Goal: Information Seeking & Learning: Compare options

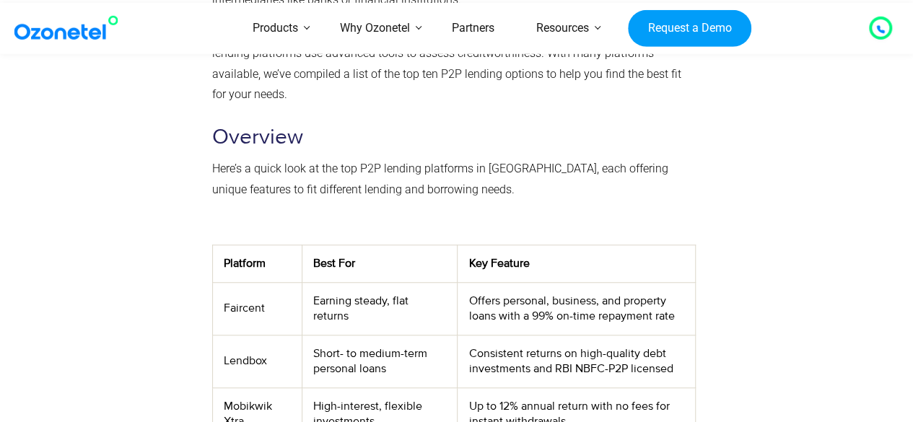
scroll to position [505, 0]
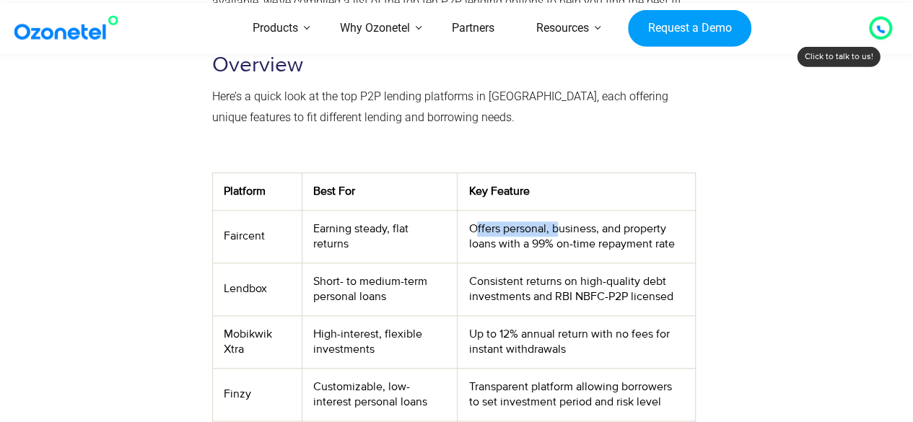
drag, startPoint x: 476, startPoint y: 191, endPoint x: 554, endPoint y: 189, distance: 77.9
click at [554, 210] on td "Offers personal, business, and property loans with a 99% on-time repayment rate" at bounding box center [576, 236] width 238 height 53
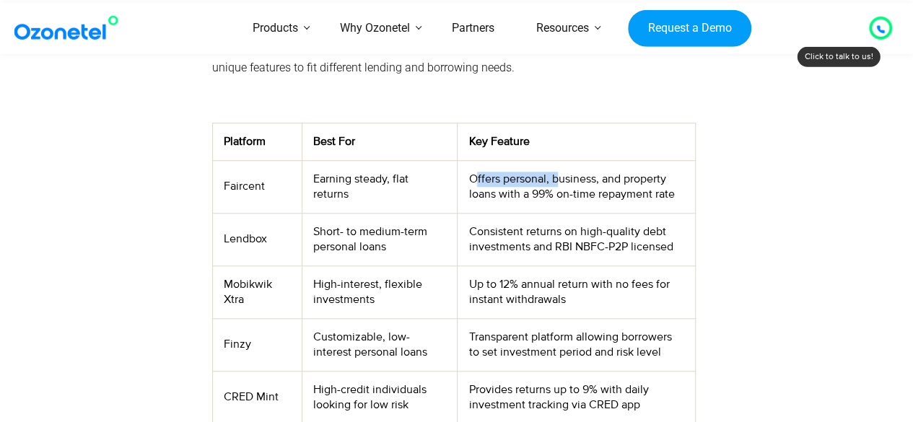
scroll to position [577, 0]
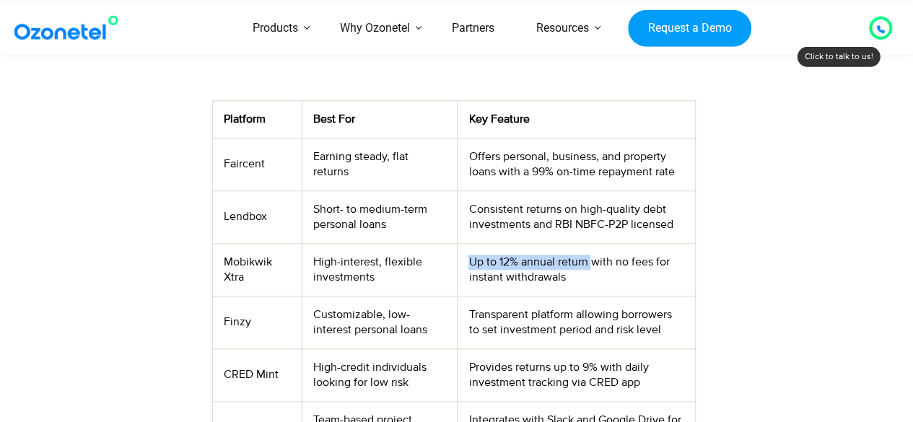
drag, startPoint x: 468, startPoint y: 223, endPoint x: 592, endPoint y: 221, distance: 123.4
click at [592, 243] on td "Up to 12% annual return with no fees for instant withdrawals" at bounding box center [576, 269] width 238 height 53
click at [590, 243] on td "Up to 12% annual return with no fees for instant withdrawals" at bounding box center [576, 269] width 238 height 53
drag, startPoint x: 620, startPoint y: 217, endPoint x: 652, endPoint y: 217, distance: 31.7
click at [652, 243] on td "Up to 12% annual return with no fees for instant withdrawals" at bounding box center [576, 269] width 238 height 53
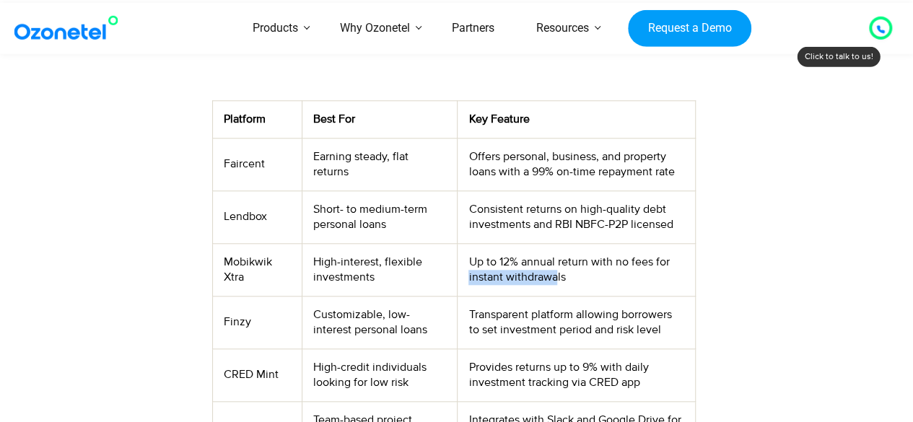
drag, startPoint x: 462, startPoint y: 237, endPoint x: 553, endPoint y: 237, distance: 90.9
click at [553, 243] on td "Up to 12% annual return with no fees for instant withdrawals" at bounding box center [576, 269] width 238 height 53
click at [579, 243] on td "Up to 12% annual return with no fees for instant withdrawals" at bounding box center [576, 269] width 238 height 53
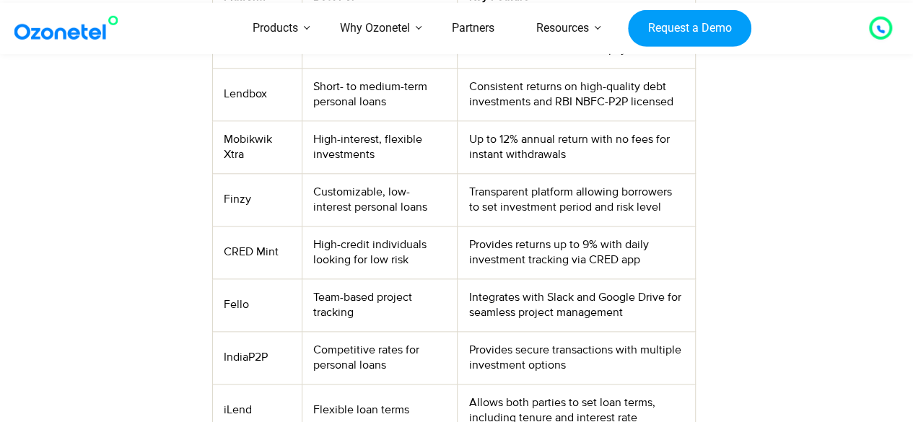
scroll to position [721, 0]
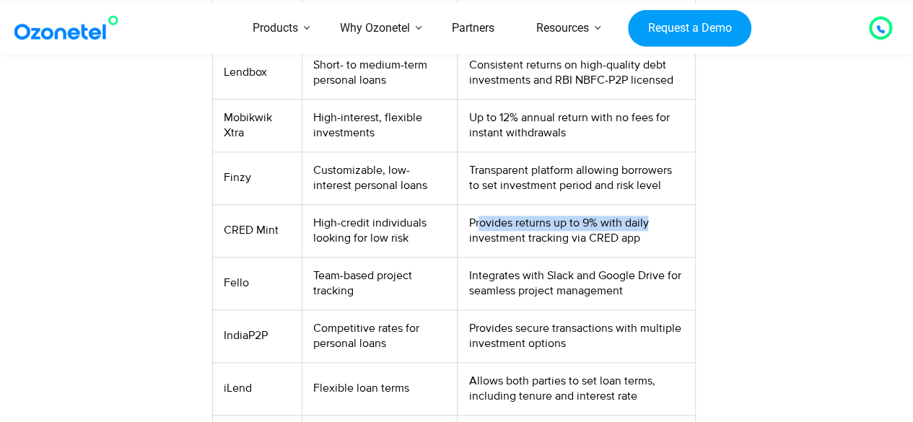
drag, startPoint x: 489, startPoint y: 180, endPoint x: 645, endPoint y: 177, distance: 155.9
click at [645, 204] on td "Provides returns up to 9% with daily investment tracking via CRED app" at bounding box center [576, 230] width 238 height 53
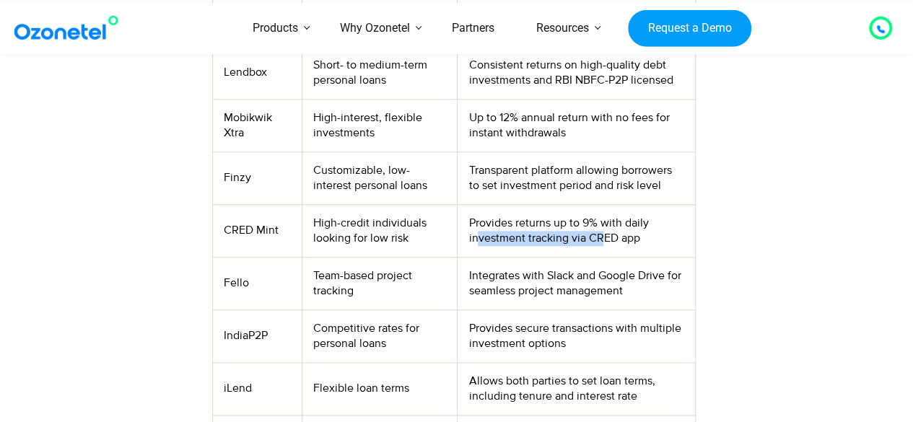
drag, startPoint x: 475, startPoint y: 198, endPoint x: 602, endPoint y: 196, distance: 127.0
click at [602, 204] on td "Provides returns up to 9% with daily investment tracking via CRED app" at bounding box center [576, 230] width 238 height 53
click at [629, 204] on td "Provides returns up to 9% with daily investment tracking via CRED app" at bounding box center [576, 230] width 238 height 53
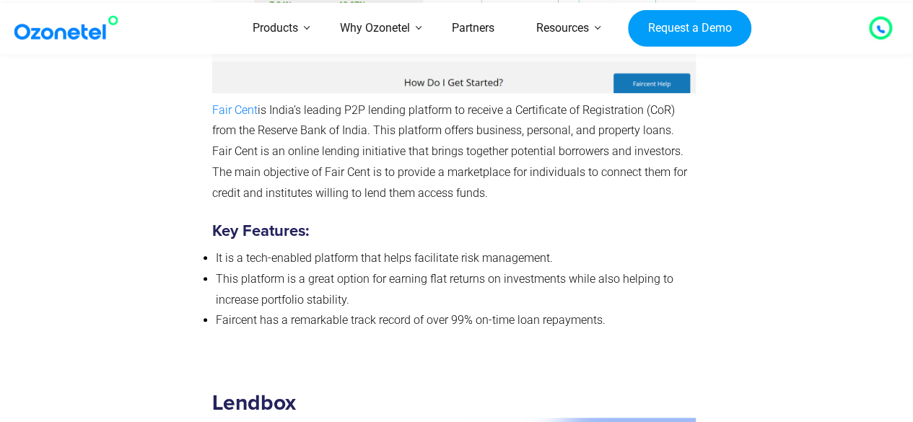
scroll to position [3102, 0]
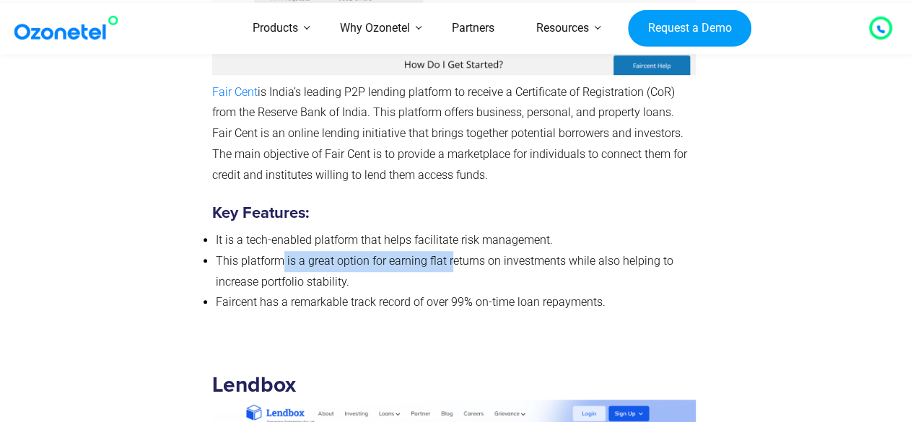
drag, startPoint x: 283, startPoint y: 203, endPoint x: 452, endPoint y: 203, distance: 169.5
click at [452, 254] on span "This platform is a great option for earning flat returns on investments while a…" at bounding box center [444, 271] width 457 height 35
click at [388, 292] on li "Faircent has a remarkable track record of over 99% on-time loan repayments." at bounding box center [456, 302] width 480 height 21
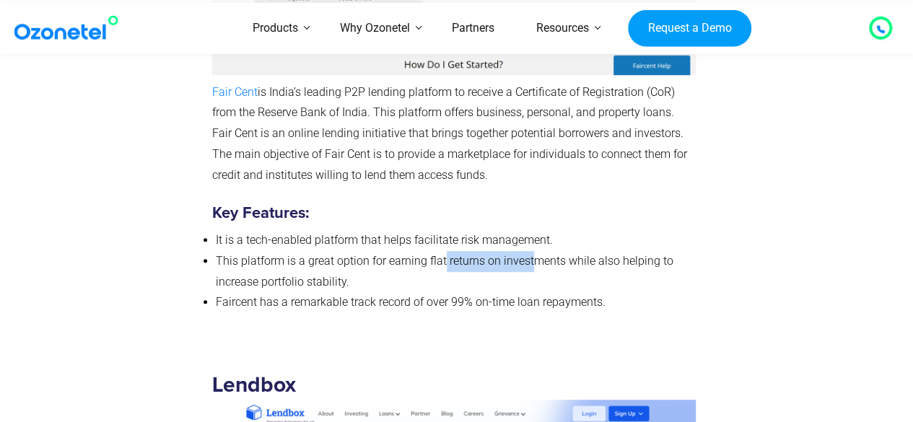
drag, startPoint x: 442, startPoint y: 202, endPoint x: 534, endPoint y: 201, distance: 92.3
click at [534, 254] on span "This platform is a great option for earning flat returns on investments while a…" at bounding box center [444, 271] width 457 height 35
click at [524, 251] on li "This platform is a great option for earning flat returns on investments while a…" at bounding box center [456, 272] width 480 height 42
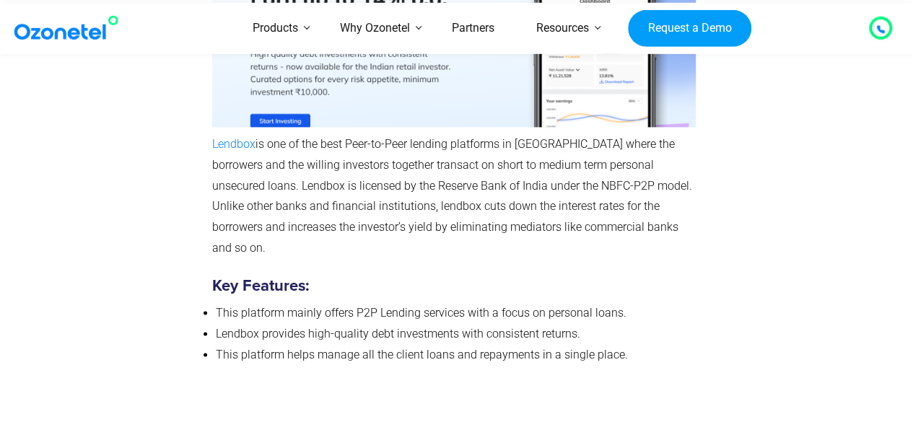
scroll to position [3679, 0]
